Goal: Task Accomplishment & Management: Complete application form

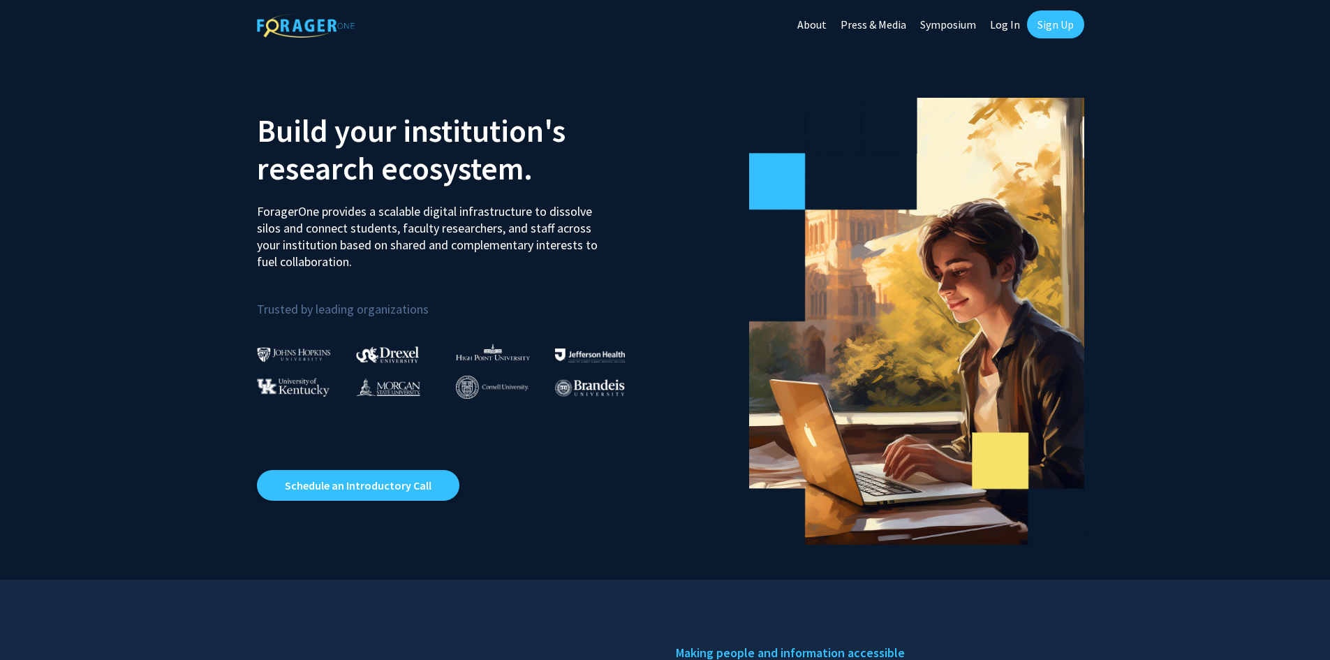
click at [1010, 22] on link "Log In" at bounding box center [1005, 24] width 44 height 49
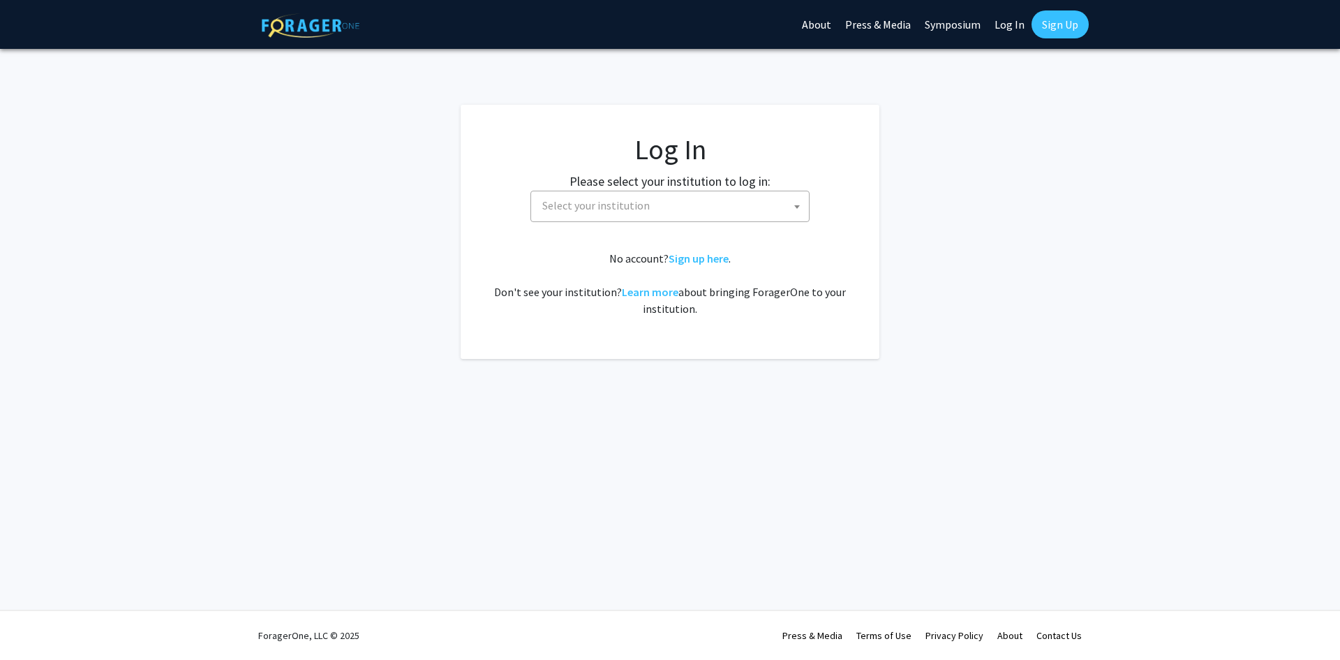
click at [687, 218] on span "Select your institution" at bounding box center [673, 205] width 272 height 29
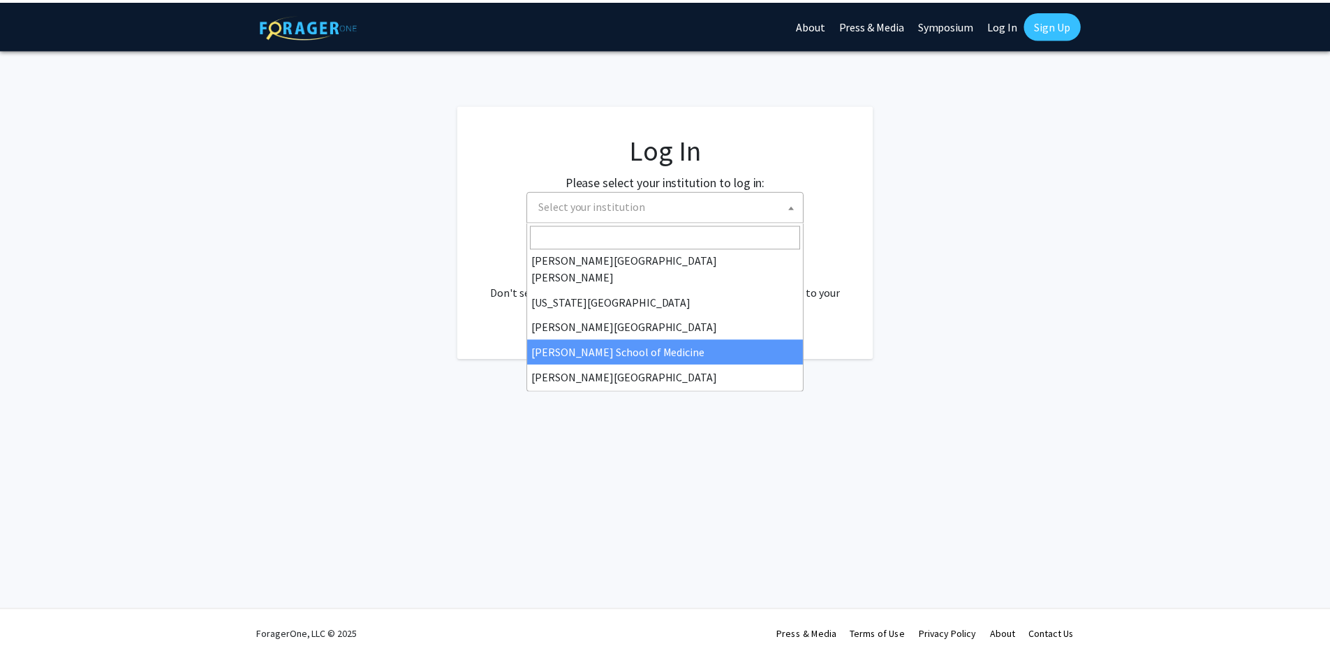
scroll to position [489, 0]
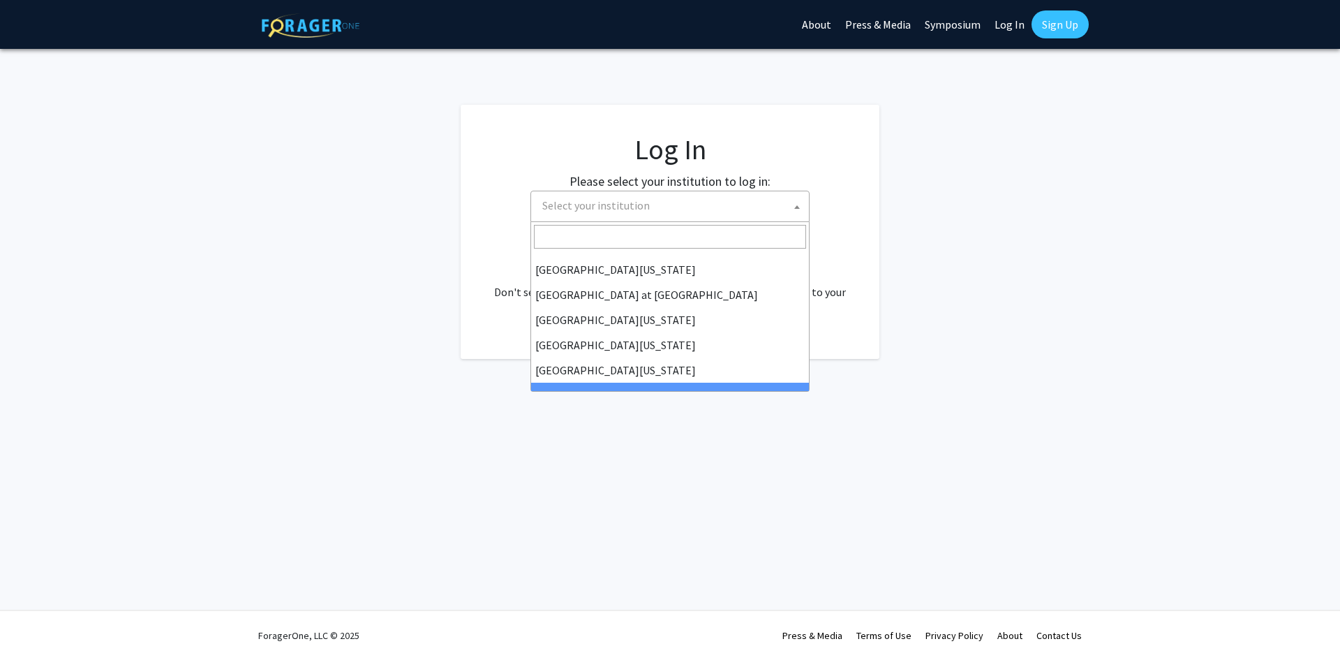
select select "21"
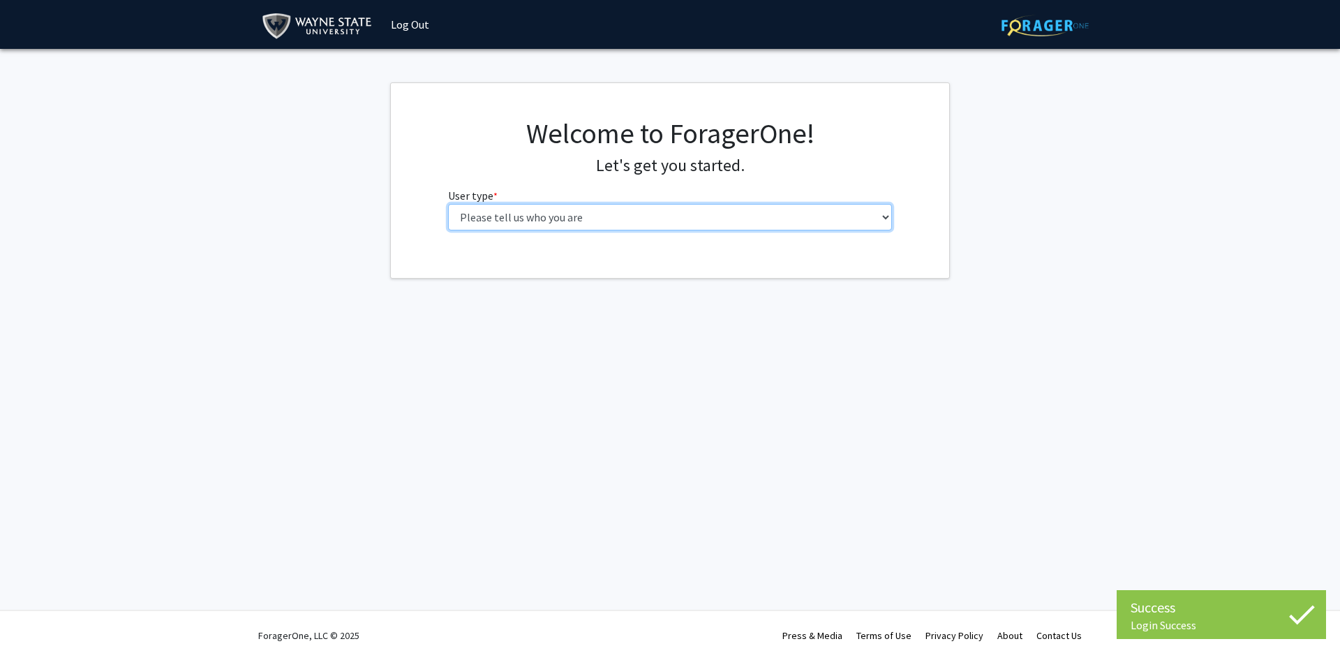
click at [591, 205] on select "Please tell us who you are Undergraduate Student Master's Student Doctoral Cand…" at bounding box center [670, 217] width 445 height 27
select select "3: doc"
click at [448, 204] on select "Please tell us who you are Undergraduate Student Master's Student Doctoral Cand…" at bounding box center [670, 217] width 445 height 27
